Goal: Check status: Check status

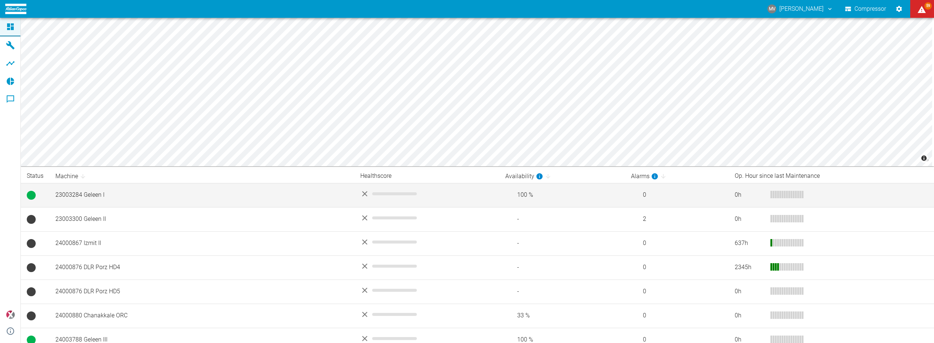
click at [81, 197] on td "23003284 Geleen I" at bounding box center [201, 195] width 305 height 24
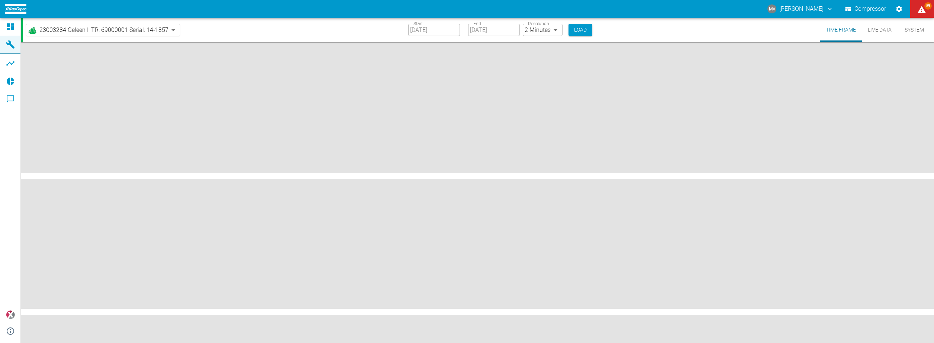
type input "2min"
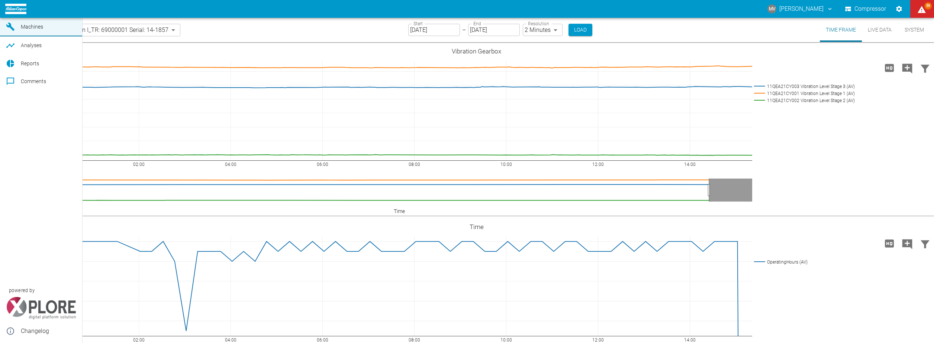
click at [34, 12] on span "Dashboard" at bounding box center [34, 9] width 26 height 6
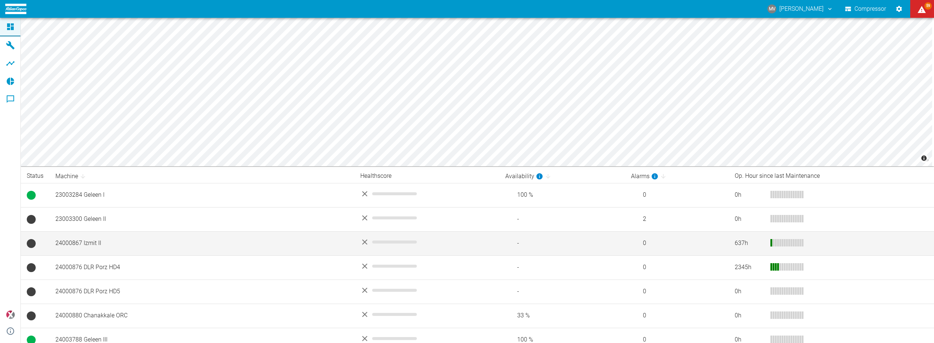
click at [88, 244] on td "24000867 Izmit II" at bounding box center [201, 244] width 305 height 24
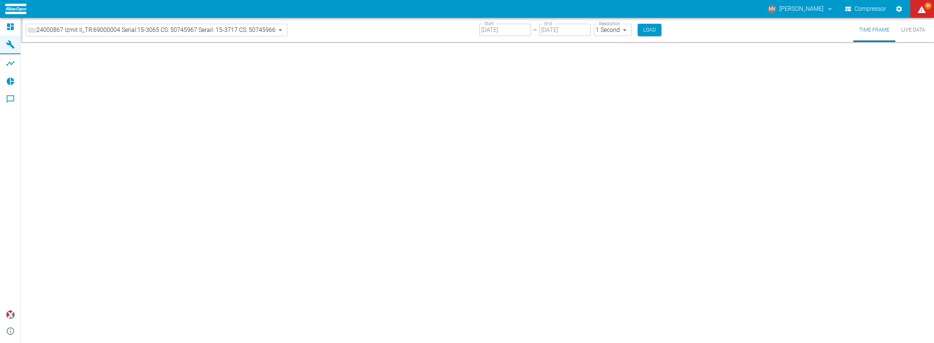
type input "2min"
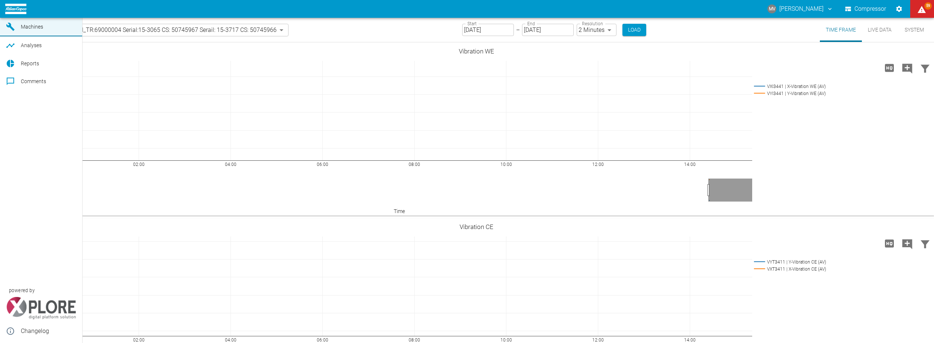
click at [14, 13] on icon at bounding box center [10, 8] width 9 height 9
